Goal: Task Accomplishment & Management: Manage account settings

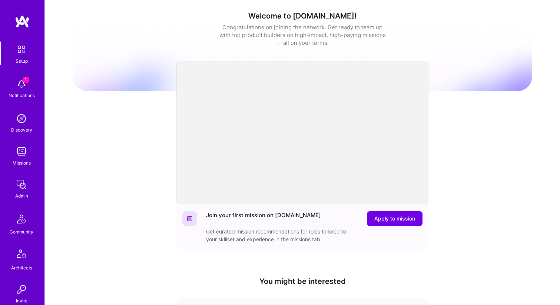
scroll to position [203, 0]
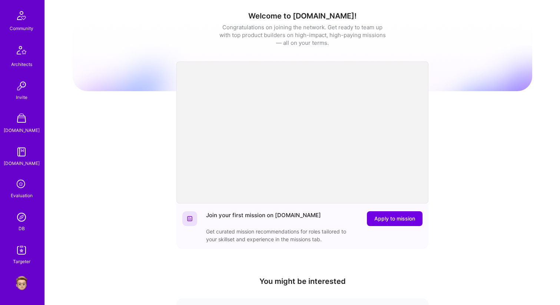
click at [26, 218] on img at bounding box center [21, 217] width 15 height 15
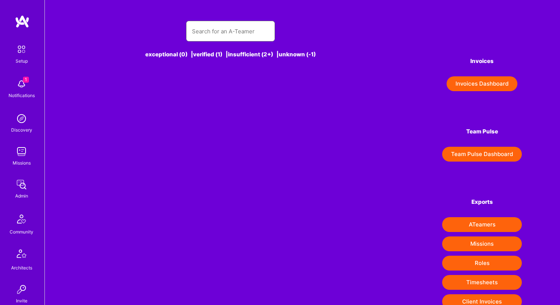
click at [231, 34] on input "text" at bounding box center [230, 31] width 77 height 19
paste input "[PERSON_NAME]"
type input "[PERSON_NAME]"
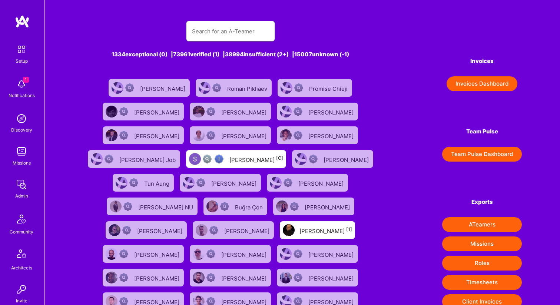
paste input "Rishav Anand"
type input "Rishav Anand"
paste input "Rishav Anand"
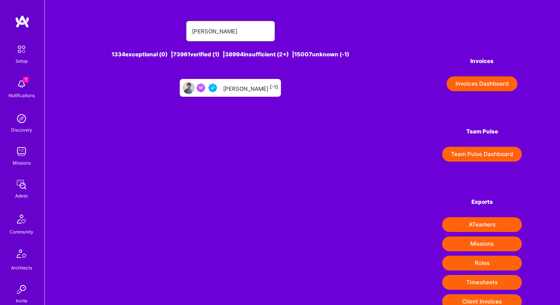
type input "Rishav Anand"
click at [244, 90] on div "Rishav Anand [-1]" at bounding box center [250, 88] width 55 height 10
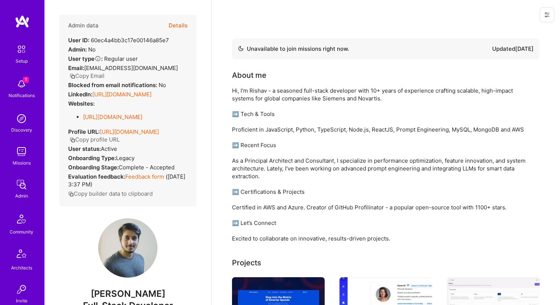
click at [181, 27] on button "Details" at bounding box center [178, 25] width 19 height 21
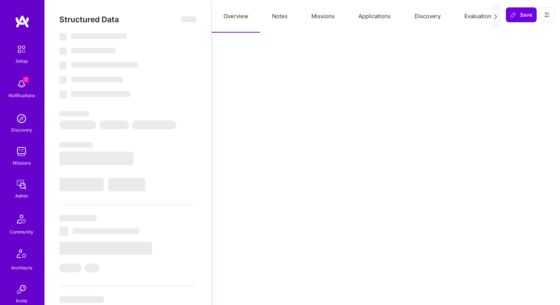
click at [326, 18] on button "Missions" at bounding box center [322, 16] width 47 height 33
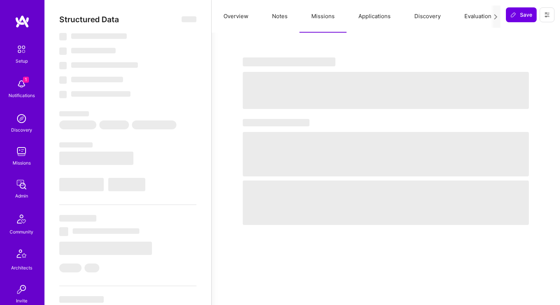
select select "Not Available"
select select "3 Months"
select select "5"
select select "4"
select select "6"
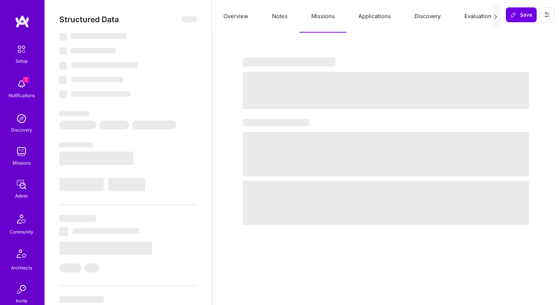
select select "6"
select select "IN"
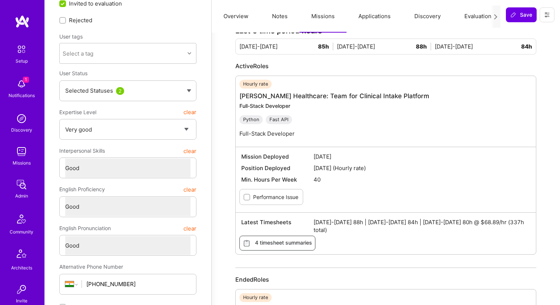
scroll to position [51, 0]
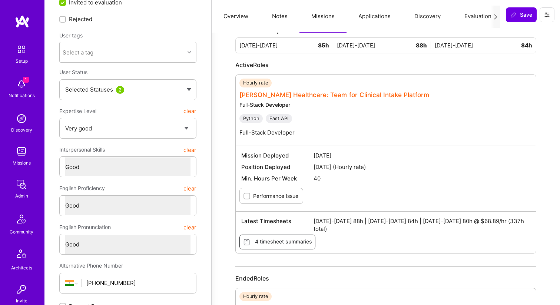
click at [268, 94] on link "Roger Healthcare: Team for Clinical Intake Platform" at bounding box center [334, 94] width 190 height 7
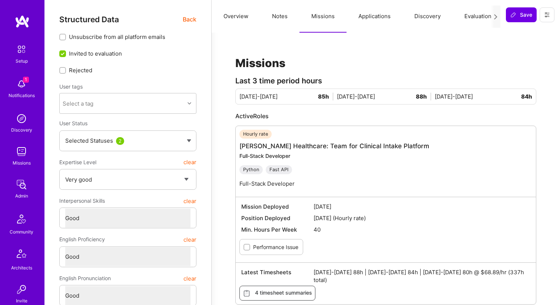
click at [191, 21] on span "Back" at bounding box center [190, 19] width 14 height 9
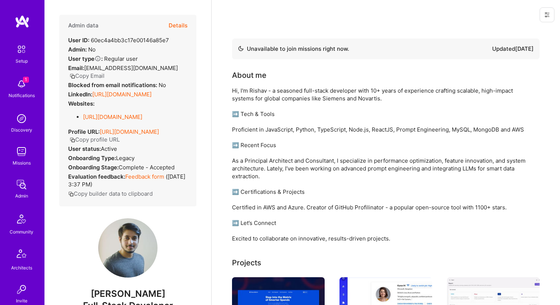
click at [102, 75] on button "Copy Email" at bounding box center [87, 76] width 35 height 8
click at [174, 24] on button "Details" at bounding box center [178, 25] width 19 height 21
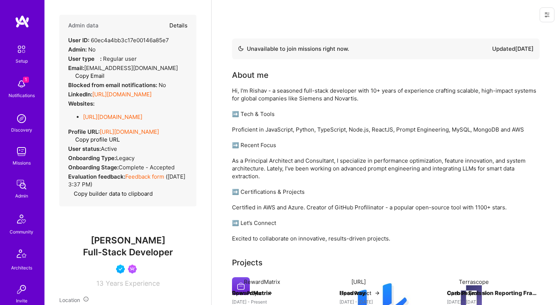
type textarea "x"
select select "5"
select select "4"
select select "6"
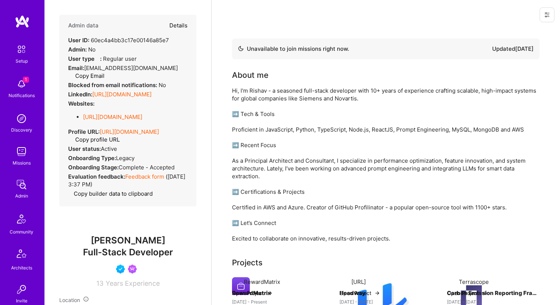
select select "IN"
select select "Not Available"
select select "3 Months"
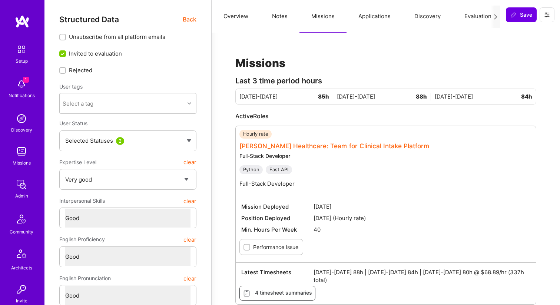
click at [285, 146] on link "Roger Healthcare: Team for Clinical Intake Platform" at bounding box center [334, 145] width 190 height 7
click at [358, 17] on button "Applications" at bounding box center [375, 16] width 56 height 33
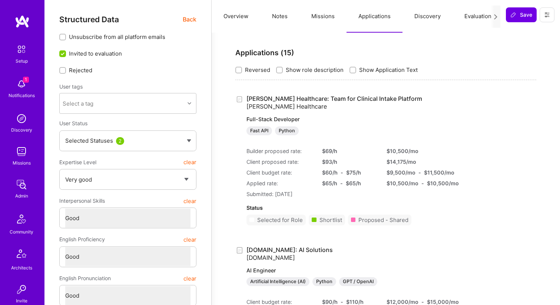
click at [435, 21] on button "Discovery" at bounding box center [427, 16] width 50 height 33
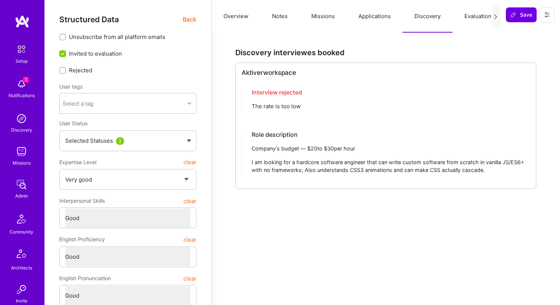
click at [470, 22] on button "Evaluation" at bounding box center [478, 16] width 51 height 33
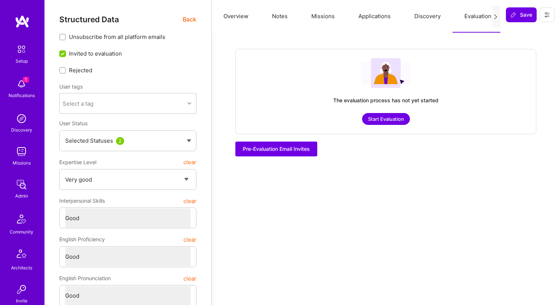
click at [380, 16] on button "Applications" at bounding box center [375, 16] width 56 height 33
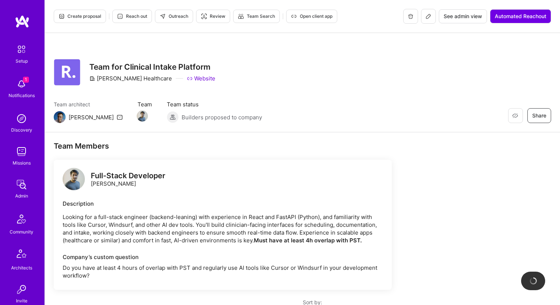
click at [453, 20] on span "See admin view" at bounding box center [463, 16] width 39 height 7
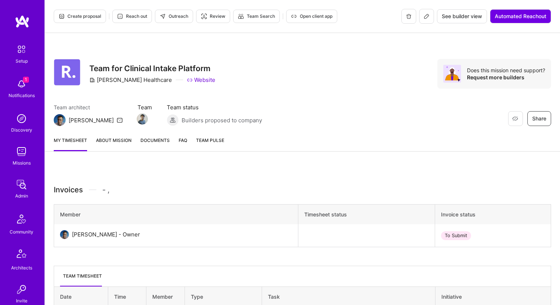
scroll to position [6, 0]
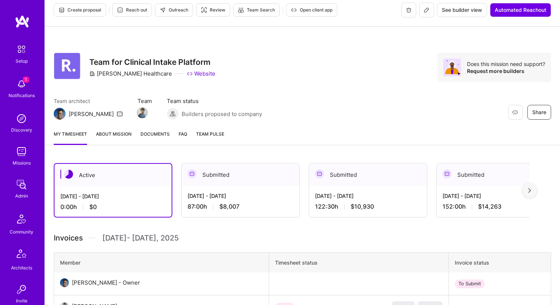
click at [159, 132] on span "Documents" at bounding box center [154, 134] width 29 height 8
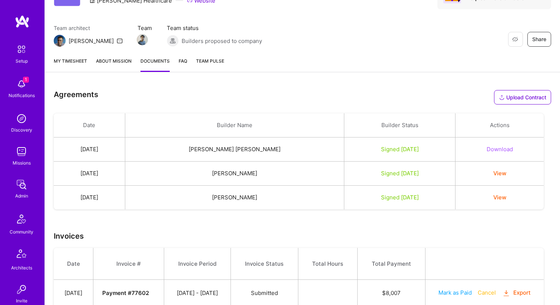
scroll to position [83, 0]
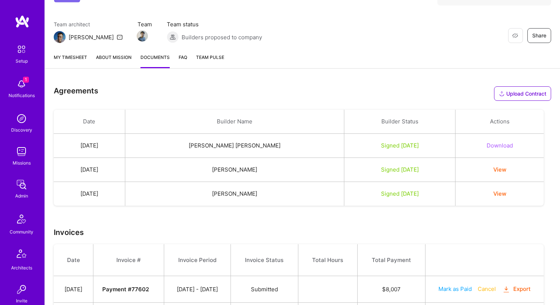
click at [495, 195] on button "View" at bounding box center [499, 194] width 13 height 8
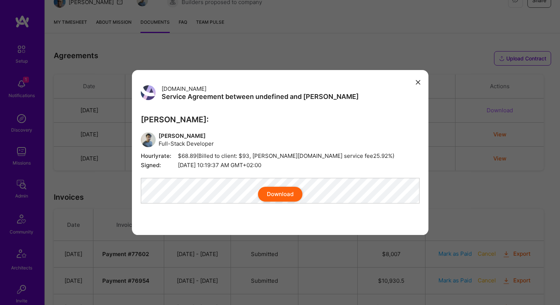
scroll to position [116, 0]
click at [419, 80] on icon "modal" at bounding box center [418, 82] width 4 height 4
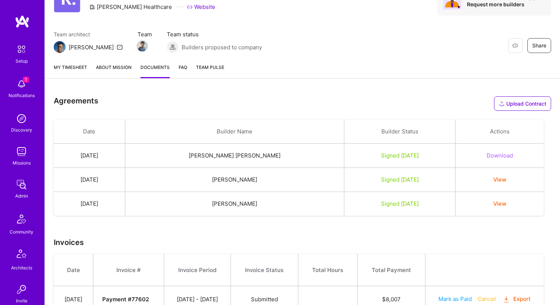
scroll to position [0, 0]
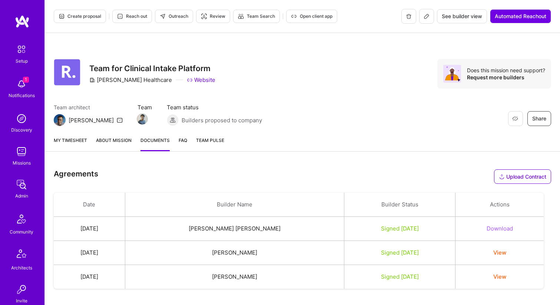
click at [305, 20] on button "Open client app" at bounding box center [311, 16] width 51 height 13
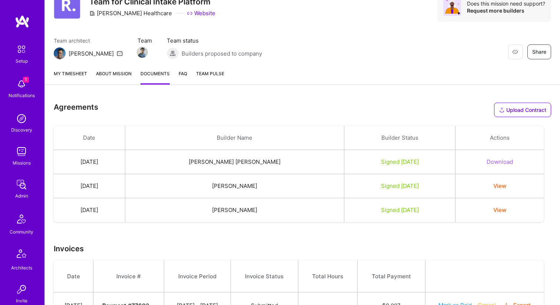
scroll to position [80, 0]
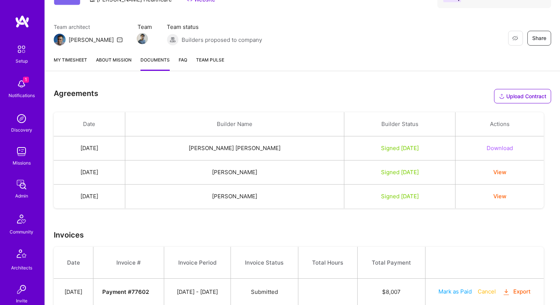
click at [496, 171] on button "View" at bounding box center [499, 172] width 13 height 8
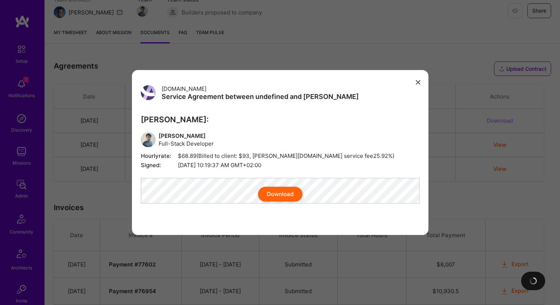
scroll to position [109, 0]
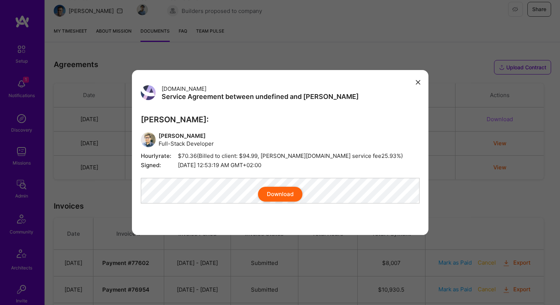
click at [188, 192] on div "Download" at bounding box center [280, 194] width 279 height 15
click at [417, 80] on icon "modal" at bounding box center [418, 82] width 4 height 4
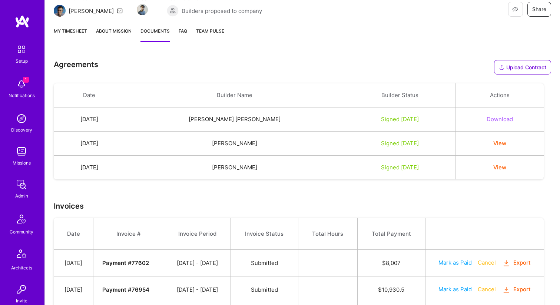
scroll to position [203, 0]
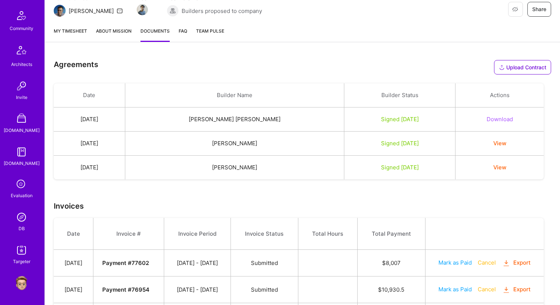
click at [23, 219] on img at bounding box center [21, 217] width 15 height 15
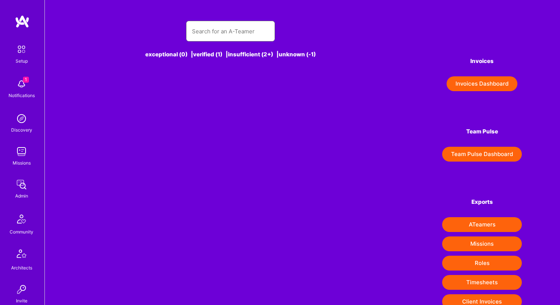
click at [203, 37] on input "text" at bounding box center [230, 31] width 77 height 19
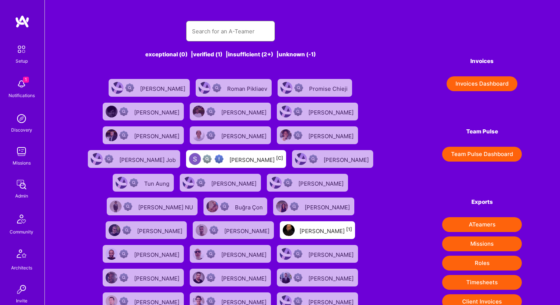
paste input "Yusef Iskandar"
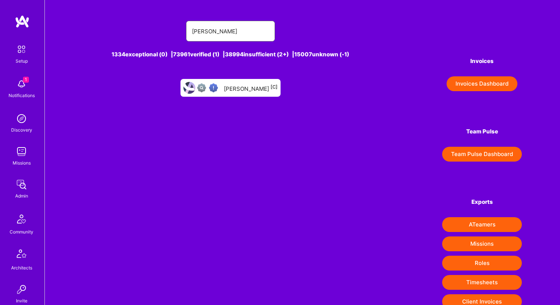
type input "Yusef Iskandar"
click at [250, 87] on div "Yusef Iskandar [C]" at bounding box center [251, 88] width 54 height 10
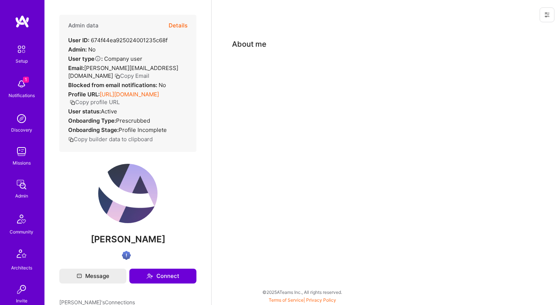
click at [129, 41] on div "User ID: 674f44ea925024001235c68f" at bounding box center [117, 40] width 99 height 8
copy div "674f44ea925024001235c68f"
drag, startPoint x: 165, startPoint y: 69, endPoint x: 86, endPoint y: 70, distance: 79.7
click at [86, 70] on div "Email: yusef@rogerhealthcare.com Copy Email" at bounding box center [127, 72] width 119 height 16
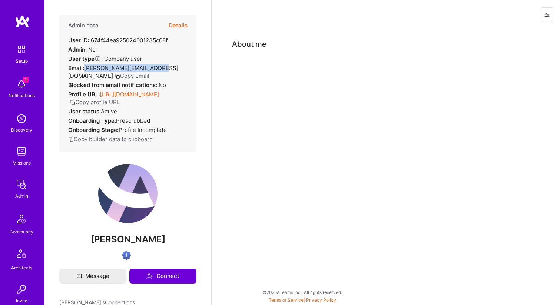
copy span "yusef@rogerhealthcare.com"
click at [115, 76] on button "Copy Email" at bounding box center [132, 76] width 35 height 8
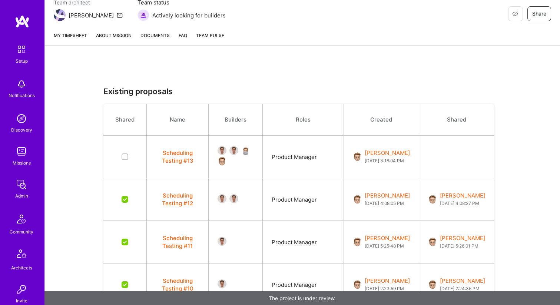
scroll to position [203, 0]
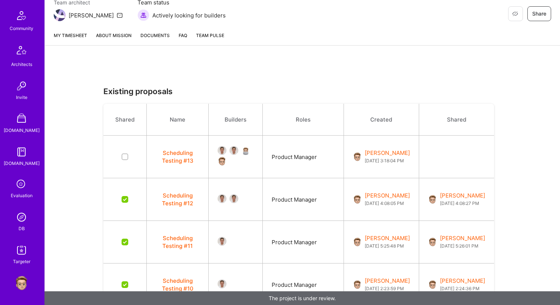
click at [22, 215] on img at bounding box center [21, 217] width 15 height 15
click at [177, 157] on button "Scheduling Testing #13" at bounding box center [178, 157] width 44 height 16
click at [177, 152] on button "Scheduling Testing #13" at bounding box center [178, 157] width 44 height 16
click at [183, 161] on button "Scheduling Testing #13" at bounding box center [178, 157] width 44 height 16
click at [248, 150] on img at bounding box center [245, 150] width 9 height 9
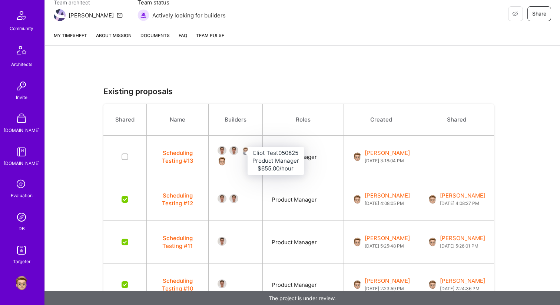
click at [236, 150] on img at bounding box center [233, 150] width 9 height 9
click at [189, 154] on button "Scheduling Testing #13" at bounding box center [178, 157] width 44 height 16
click at [173, 161] on button "Scheduling Testing #13" at bounding box center [178, 157] width 44 height 16
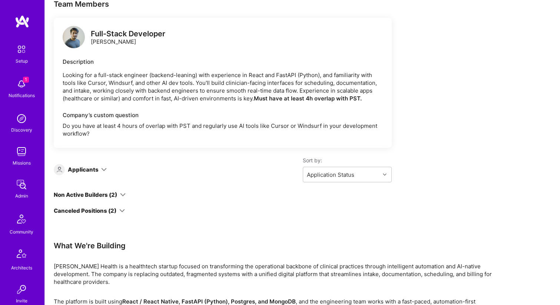
scroll to position [214, 0]
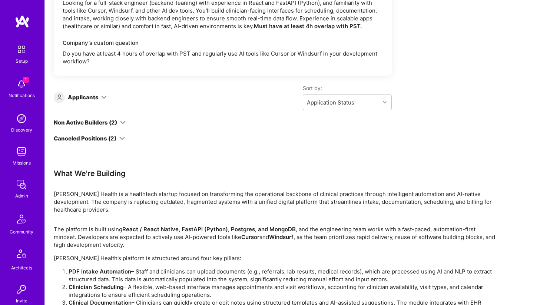
click at [122, 123] on icon at bounding box center [123, 123] width 6 height 6
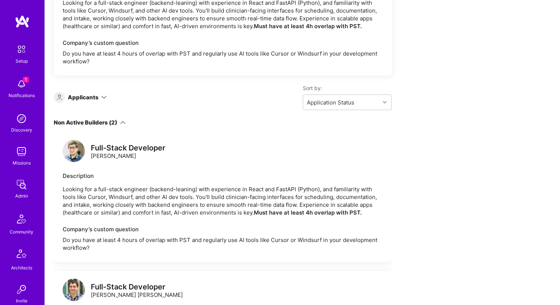
click at [122, 123] on icon at bounding box center [123, 123] width 6 height 6
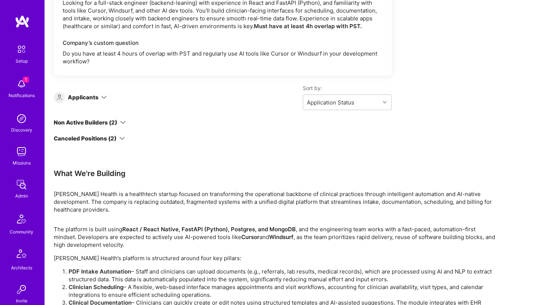
click at [119, 139] on icon at bounding box center [122, 139] width 6 height 6
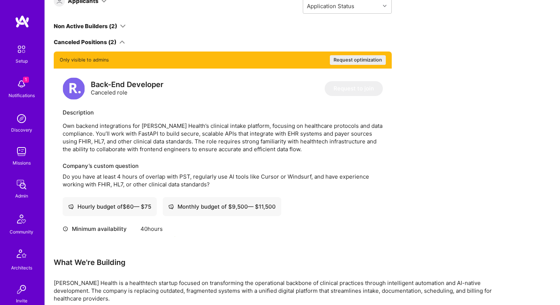
click at [122, 41] on icon at bounding box center [122, 42] width 6 height 6
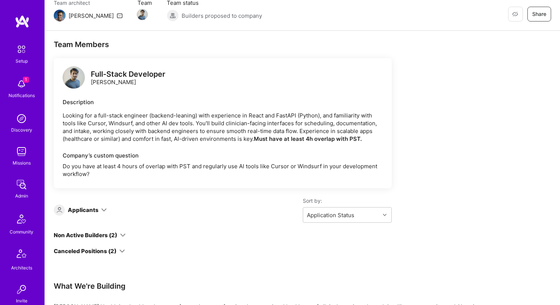
scroll to position [0, 0]
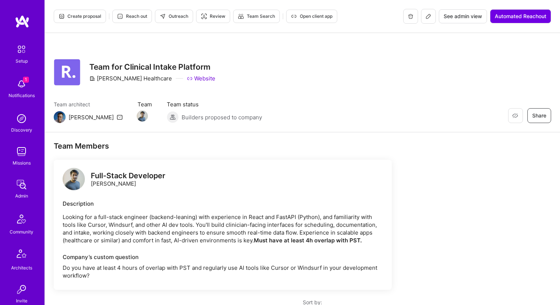
click at [89, 16] on span "Create proposal" at bounding box center [80, 16] width 43 height 7
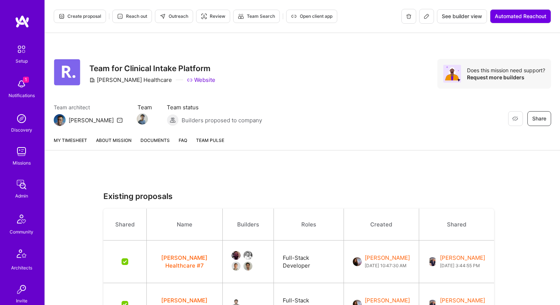
click at [296, 15] on span "Open client app" at bounding box center [312, 16] width 42 height 7
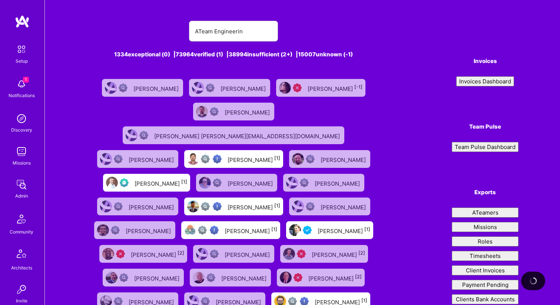
type input "ATeam Engineering"
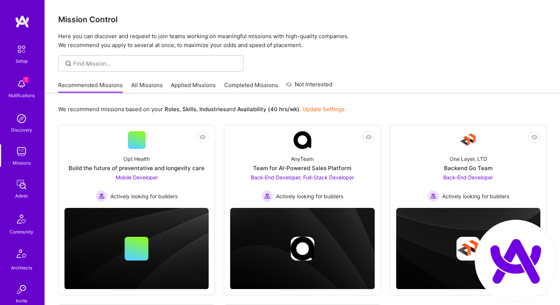
click at [149, 87] on link "All Missions" at bounding box center [147, 87] width 32 height 12
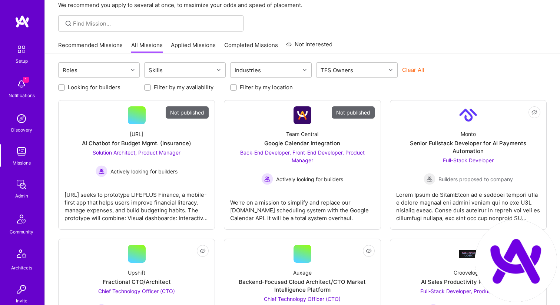
scroll to position [38, 0]
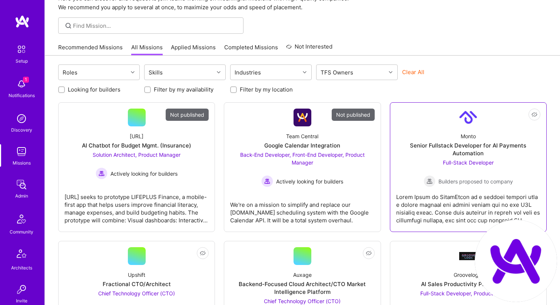
click at [408, 175] on div "Monto Senior Fullstack Developer for AI Payments Automation Full-Stack Develope…" at bounding box center [468, 156] width 144 height 61
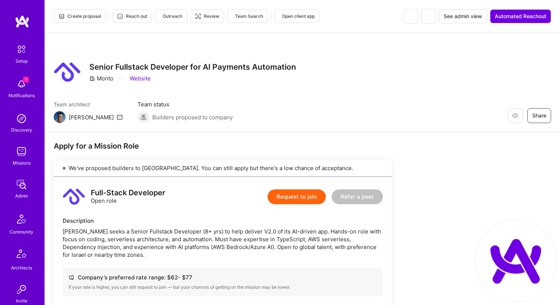
click at [289, 193] on button "Request to join" at bounding box center [297, 196] width 58 height 15
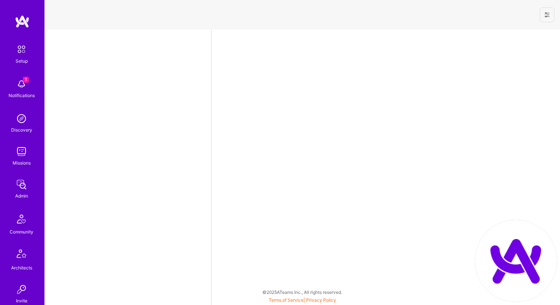
select select "US"
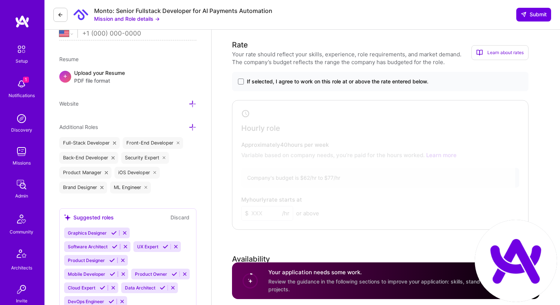
scroll to position [375, 0]
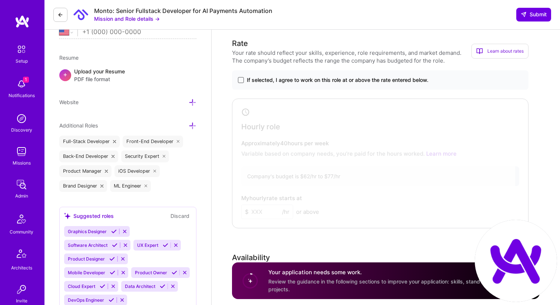
click at [240, 80] on span at bounding box center [241, 80] width 6 height 6
click at [0, 0] on input "If selected, I agree to work on this role at or above the rate entered below." at bounding box center [0, 0] width 0 height 0
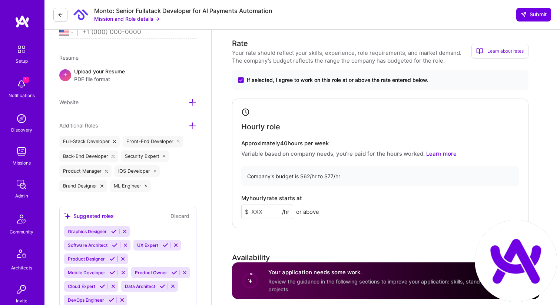
click at [437, 155] on link "Learn more" at bounding box center [441, 153] width 30 height 7
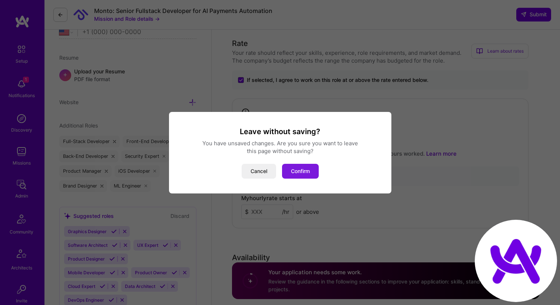
click at [304, 165] on button "Confirm" at bounding box center [300, 171] width 37 height 15
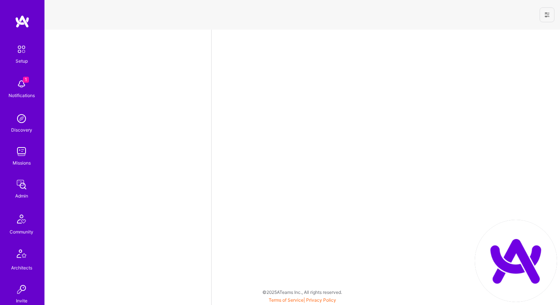
select select "US"
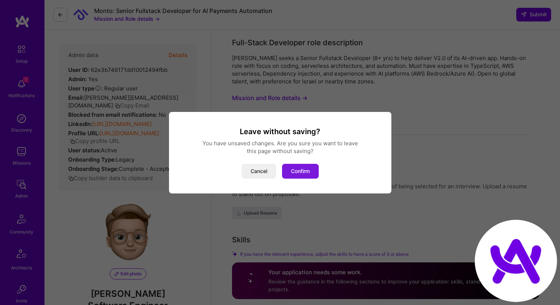
click at [293, 169] on button "Confirm" at bounding box center [300, 171] width 37 height 15
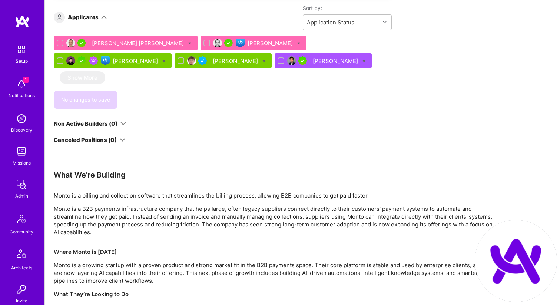
scroll to position [473, 0]
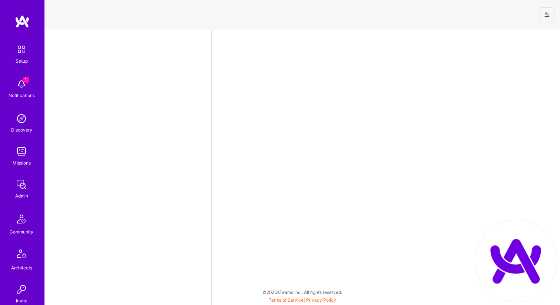
select select "US"
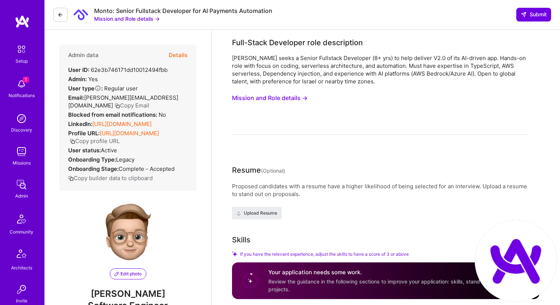
click at [62, 16] on icon at bounding box center [60, 15] width 6 height 6
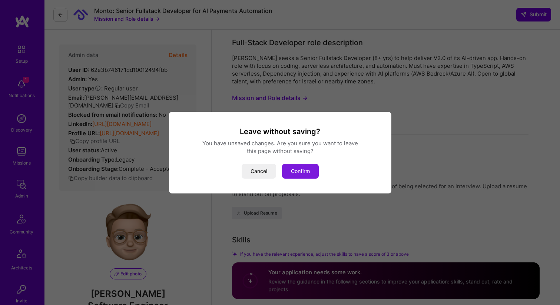
click at [299, 171] on button "Confirm" at bounding box center [300, 171] width 37 height 15
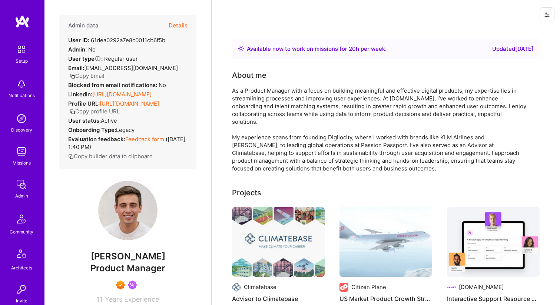
click at [550, 17] on button at bounding box center [547, 14] width 15 height 15
click at [175, 28] on button "Details" at bounding box center [178, 25] width 19 height 21
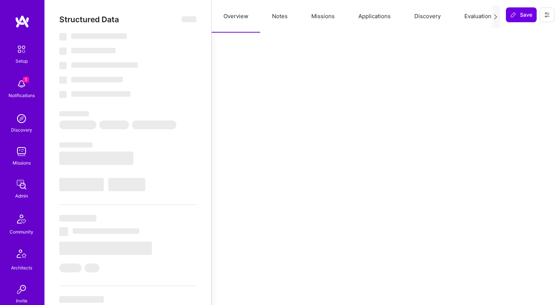
click at [192, 19] on span "‌" at bounding box center [189, 19] width 15 height 6
select select "Right Now"
select select "7"
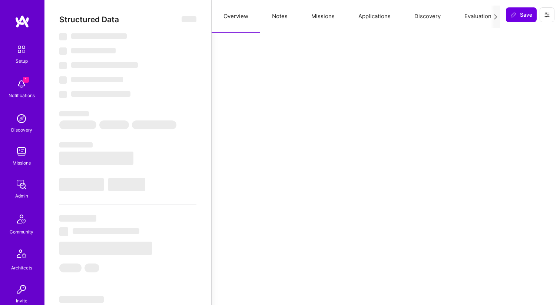
select select "7"
select select "US"
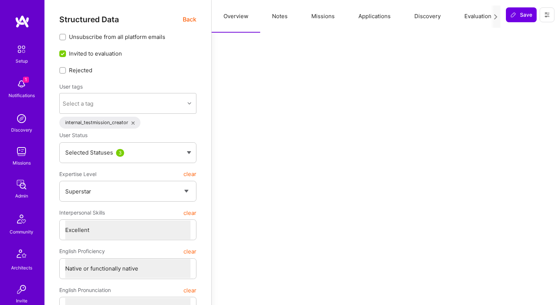
click at [192, 19] on span "Back" at bounding box center [190, 19] width 14 height 9
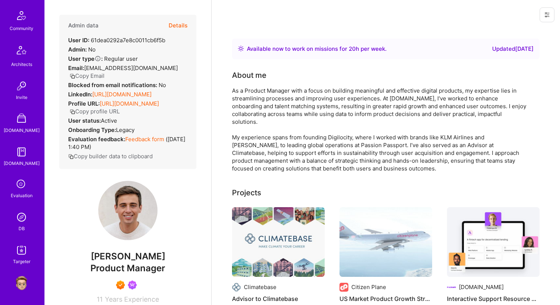
click at [22, 282] on img at bounding box center [21, 283] width 15 height 15
click at [541, 13] on button at bounding box center [547, 14] width 15 height 15
click at [531, 28] on button "Login as [PERSON_NAME]" at bounding box center [515, 31] width 78 height 19
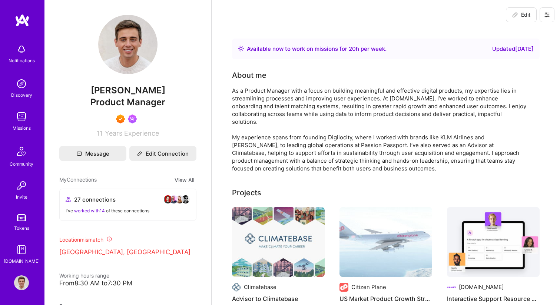
scroll to position [0, 0]
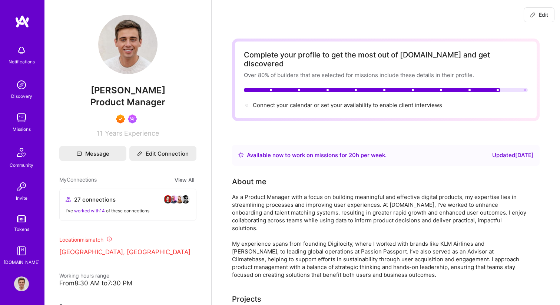
click at [546, 18] on span "Edit" at bounding box center [539, 14] width 18 height 7
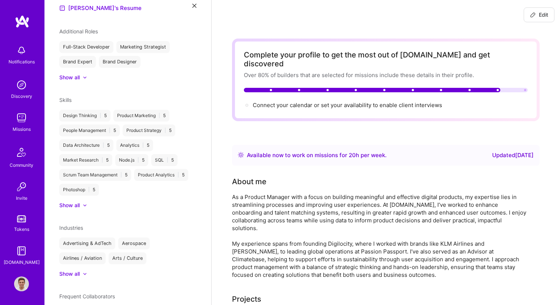
select select "US"
select select "Right Now"
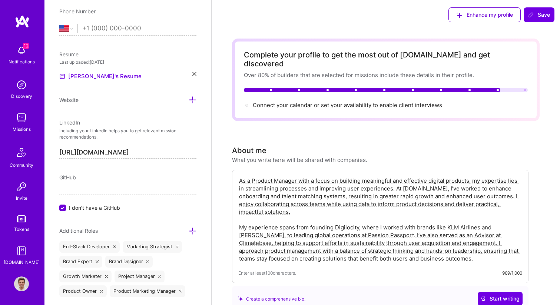
click at [533, 26] on div "Enhance my profile Save" at bounding box center [501, 15] width 117 height 30
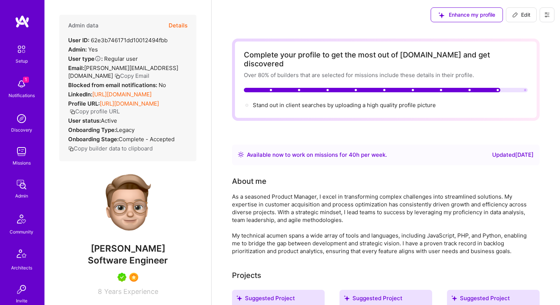
click at [548, 16] on icon at bounding box center [547, 15] width 6 height 6
click at [508, 71] on button "Settings" at bounding box center [520, 69] width 69 height 19
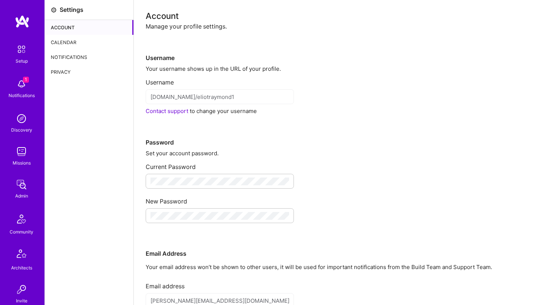
click at [82, 40] on div "Calendar" at bounding box center [89, 42] width 89 height 15
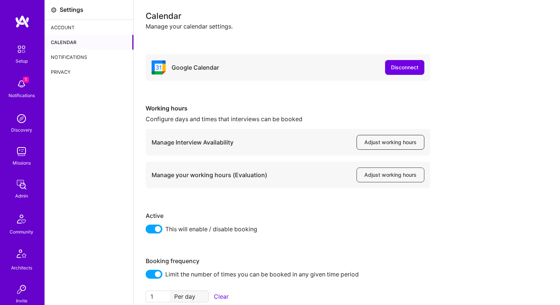
click at [381, 141] on span "Adjust working hours" at bounding box center [390, 142] width 52 height 7
click at [399, 140] on span "Adjust working hours" at bounding box center [390, 142] width 52 height 7
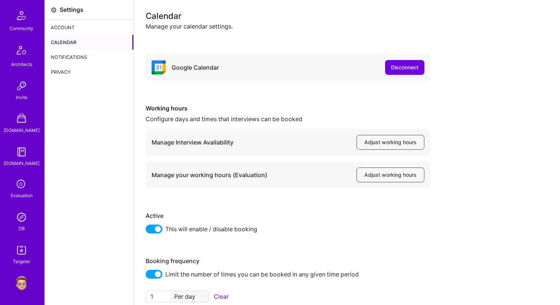
click at [20, 289] on img at bounding box center [21, 283] width 15 height 15
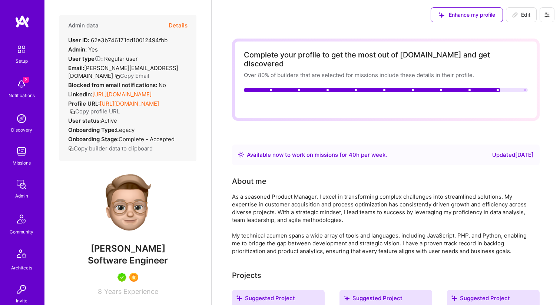
scroll to position [203, 0]
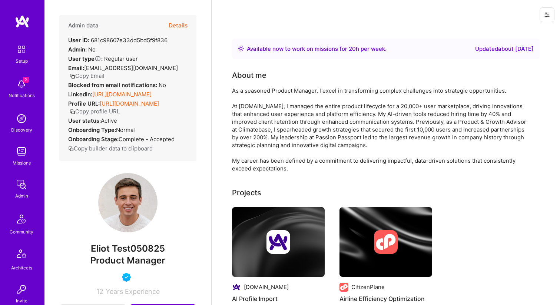
click at [93, 74] on button "Copy Email" at bounding box center [87, 76] width 35 height 8
click at [546, 16] on icon at bounding box center [547, 15] width 6 height 6
click at [522, 29] on button "Login as [PERSON_NAME]" at bounding box center [515, 31] width 78 height 19
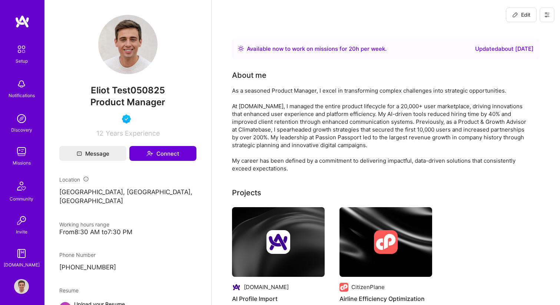
click at [343, 8] on div "Edit" at bounding box center [386, 15] width 348 height 30
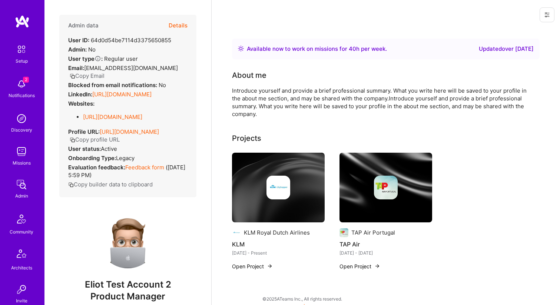
click at [95, 74] on button "Copy Email" at bounding box center [87, 76] width 35 height 8
click at [550, 20] on button at bounding box center [547, 14] width 15 height 15
click at [523, 36] on button "Login as [PERSON_NAME]" at bounding box center [515, 31] width 78 height 19
